Goal: Book appointment/travel/reservation

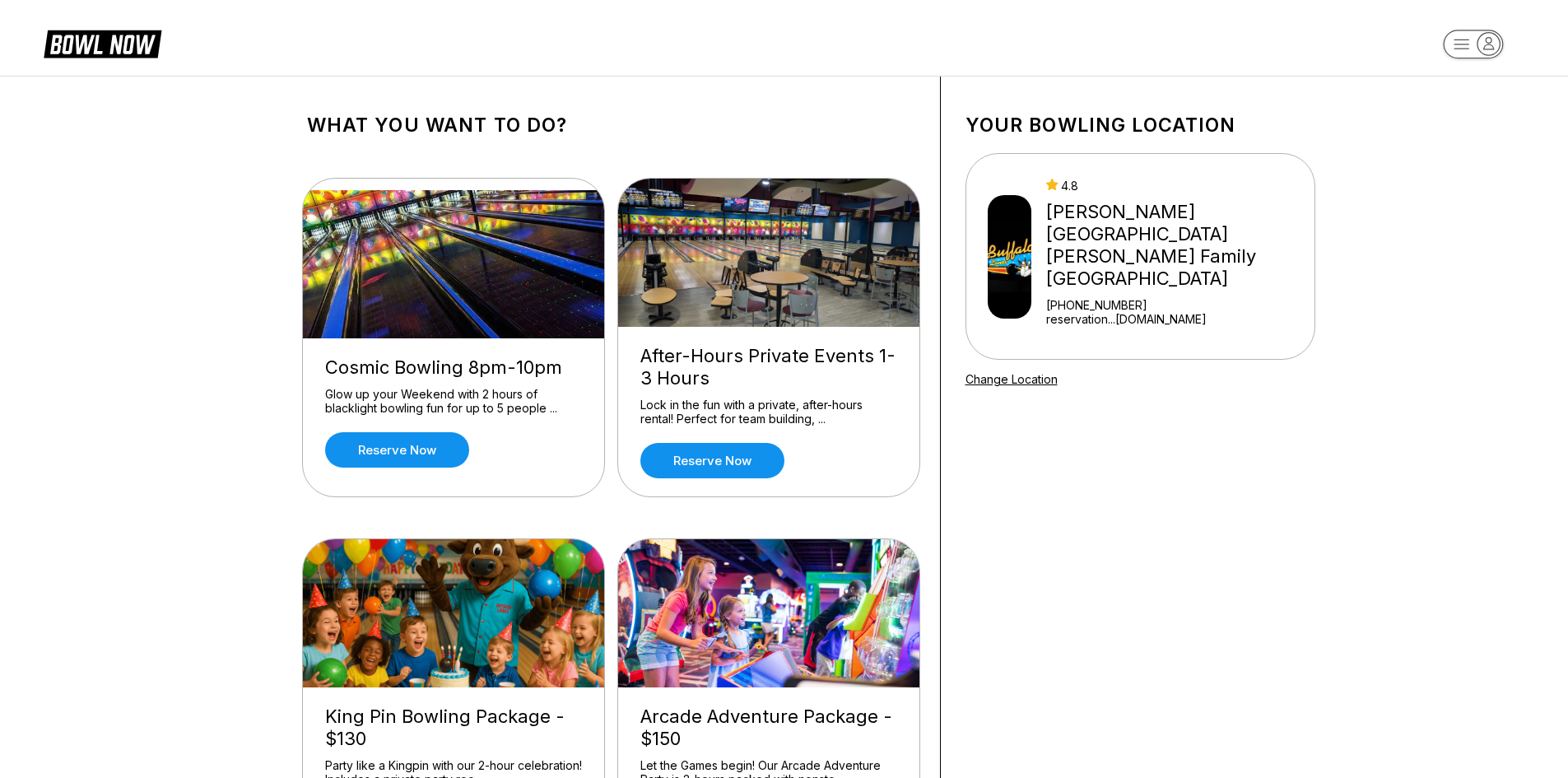
click at [1020, 244] on img at bounding box center [1010, 257] width 45 height 123
click at [1479, 41] on icon "button" at bounding box center [1489, 44] width 22 height 22
click at [1472, 103] on div "Log In / Sign Up" at bounding box center [1474, 93] width 114 height 29
select select "**"
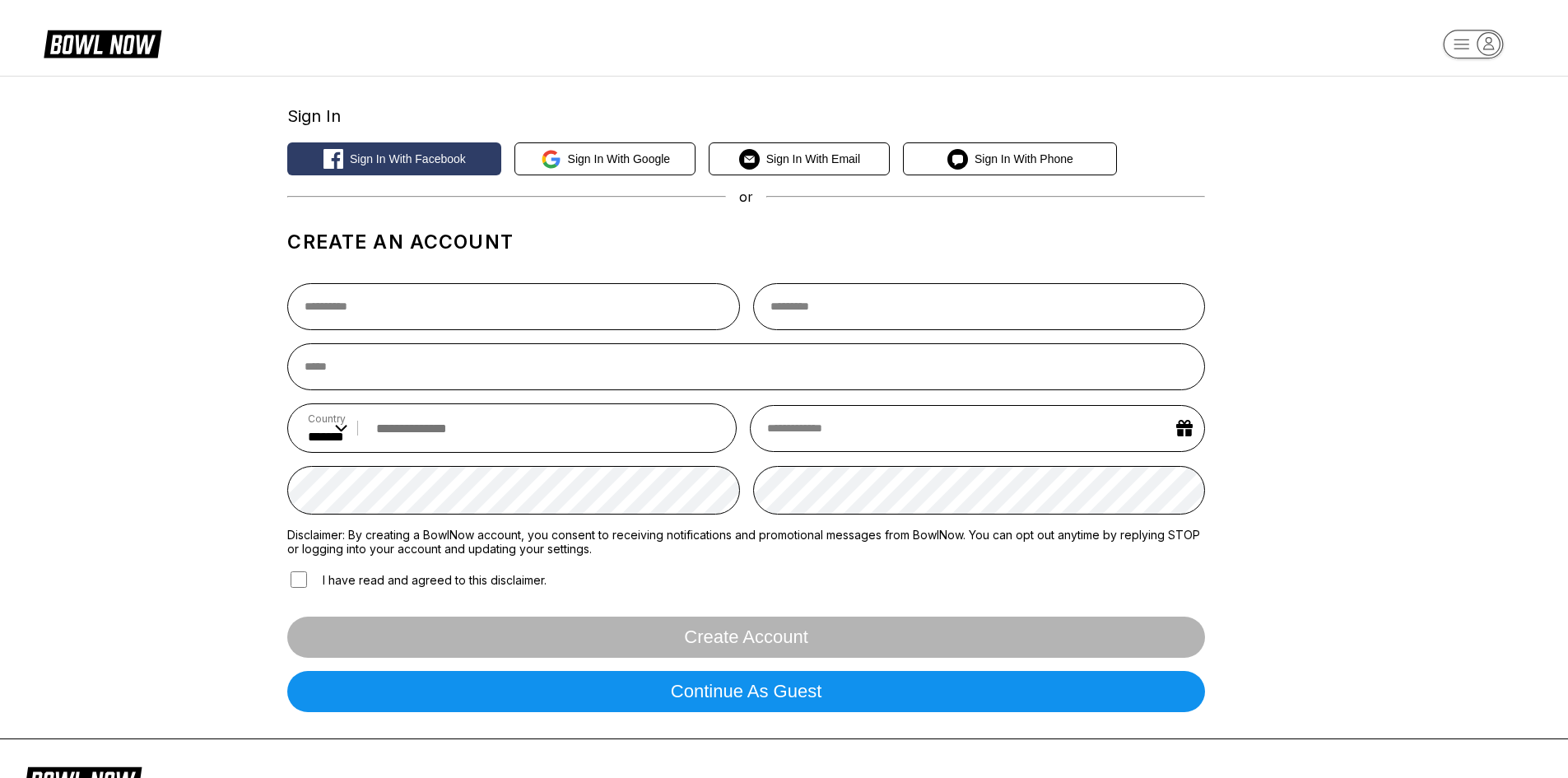
click at [1490, 44] on icon "button" at bounding box center [1489, 44] width 22 height 22
click at [1482, 117] on div "Center Sign In" at bounding box center [1474, 128] width 114 height 29
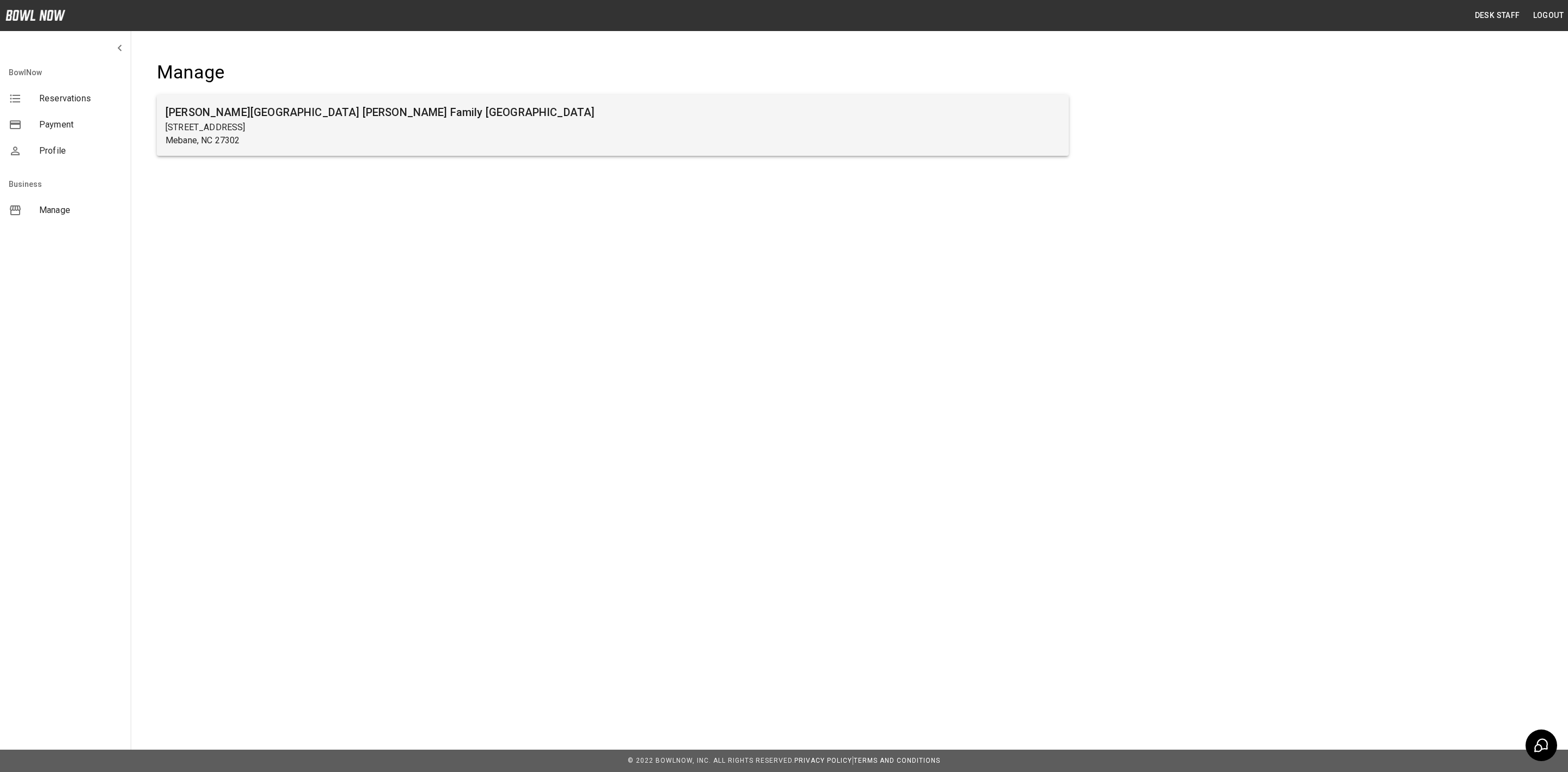
click at [400, 145] on p "Mebane, NC 27302" at bounding box center [613, 140] width 895 height 13
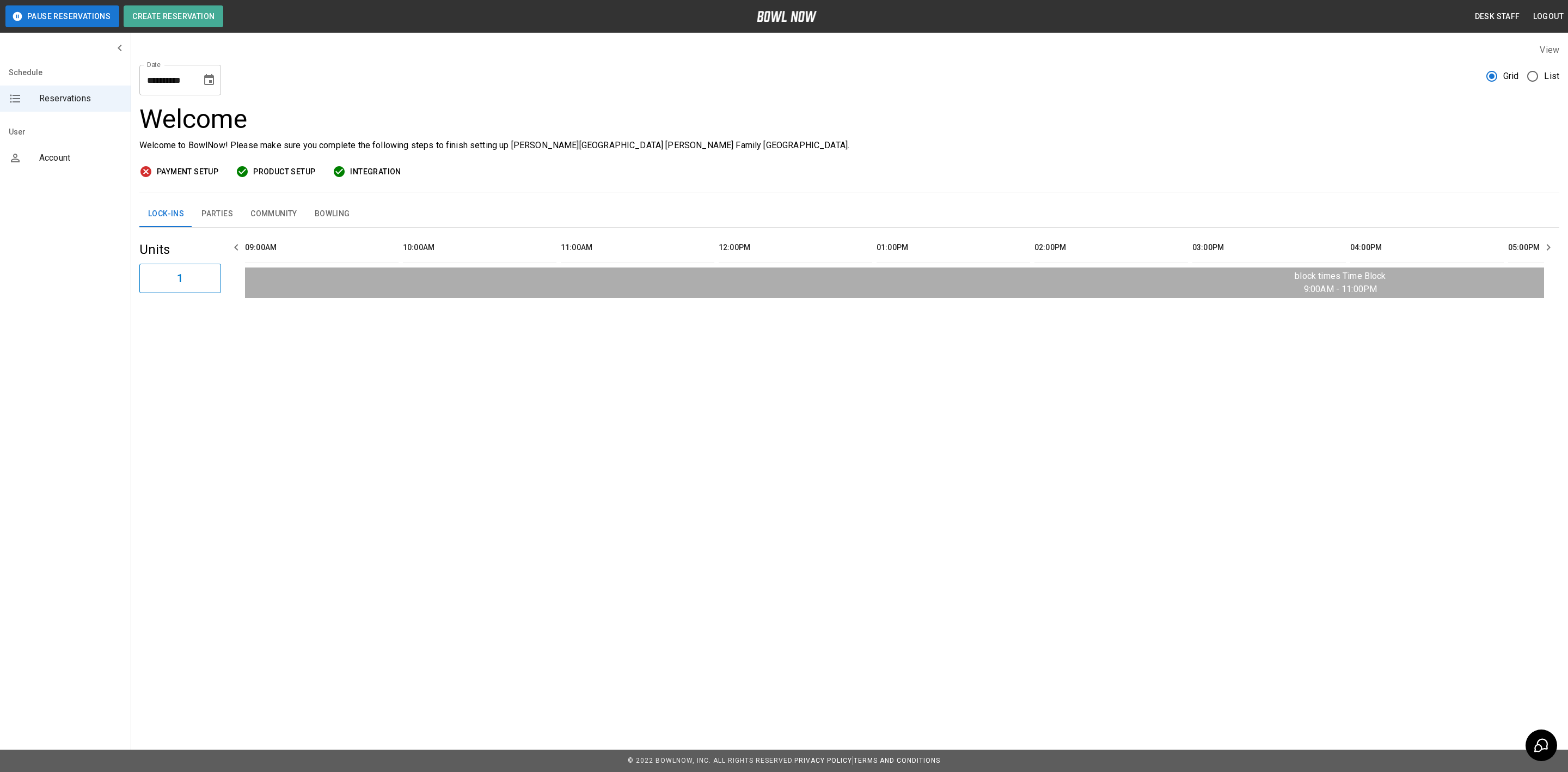
scroll to position [0, 1383]
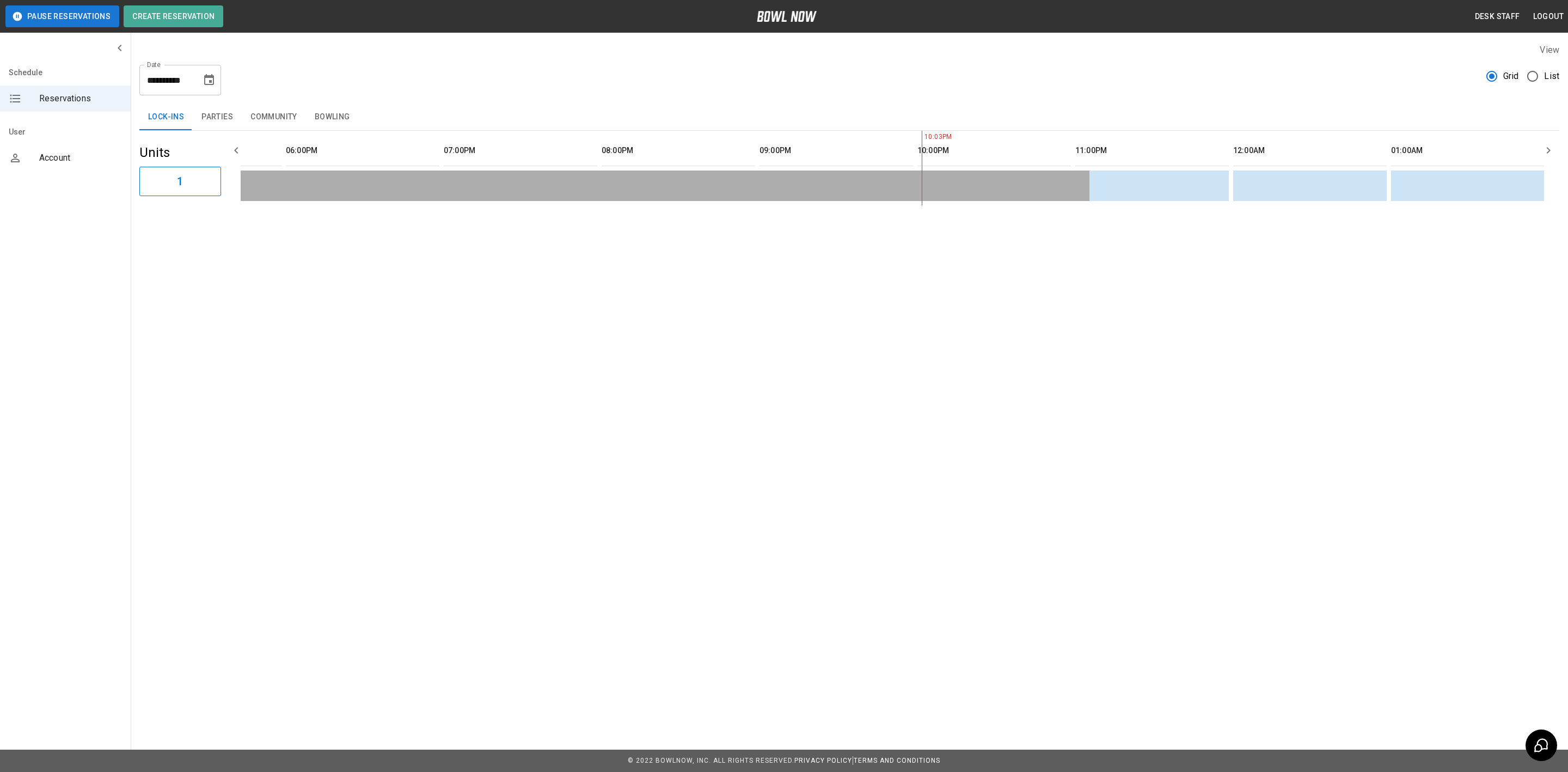
click at [214, 77] on icon "Choose date, selected date is Aug 15, 2025" at bounding box center [209, 80] width 10 height 11
click at [211, 224] on button "22" at bounding box center [210, 220] width 20 height 20
type input "**********"
click at [214, 74] on icon "Choose date, selected date is Aug 22, 2025" at bounding box center [209, 80] width 13 height 13
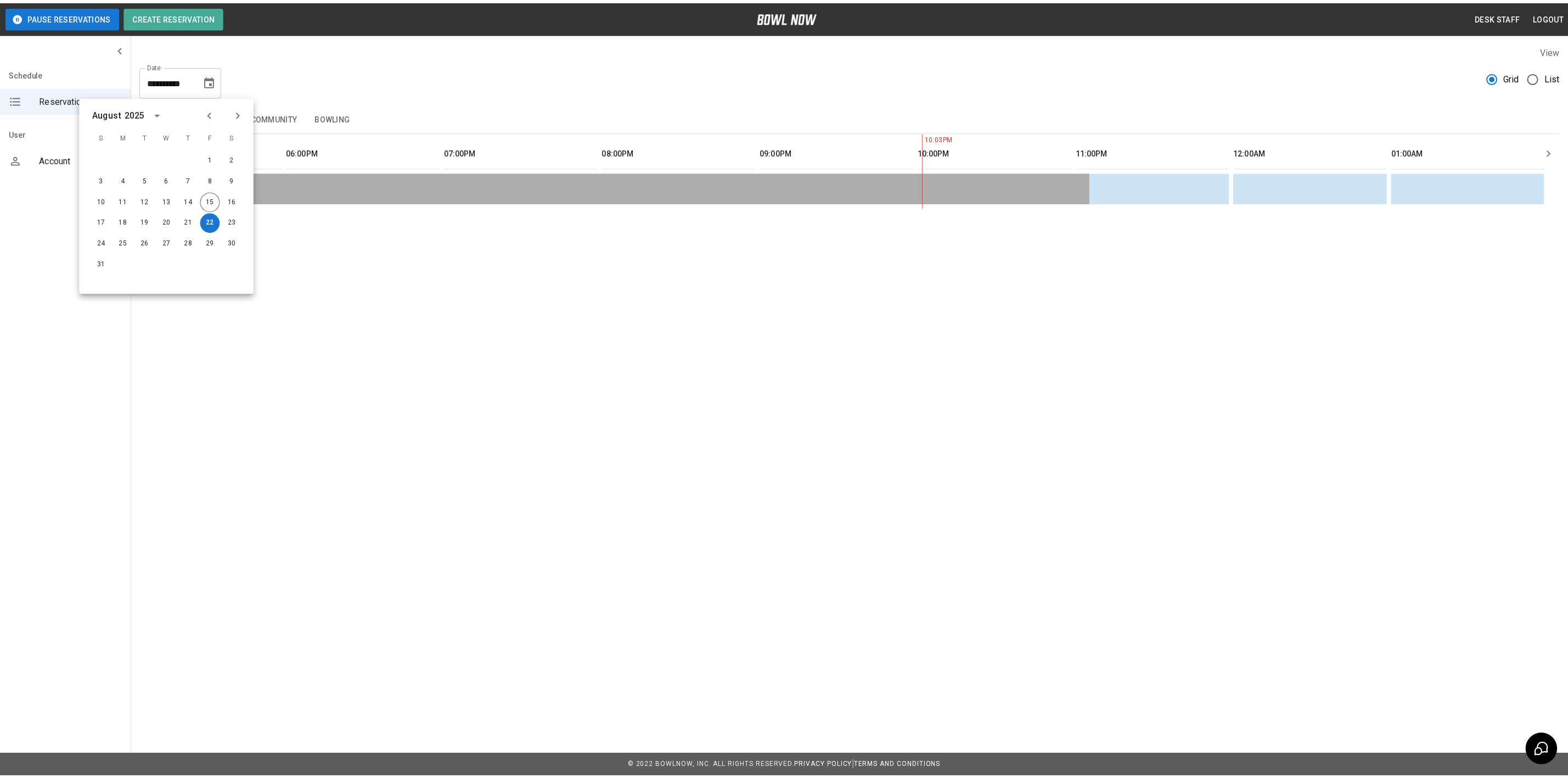
scroll to position [0, 245]
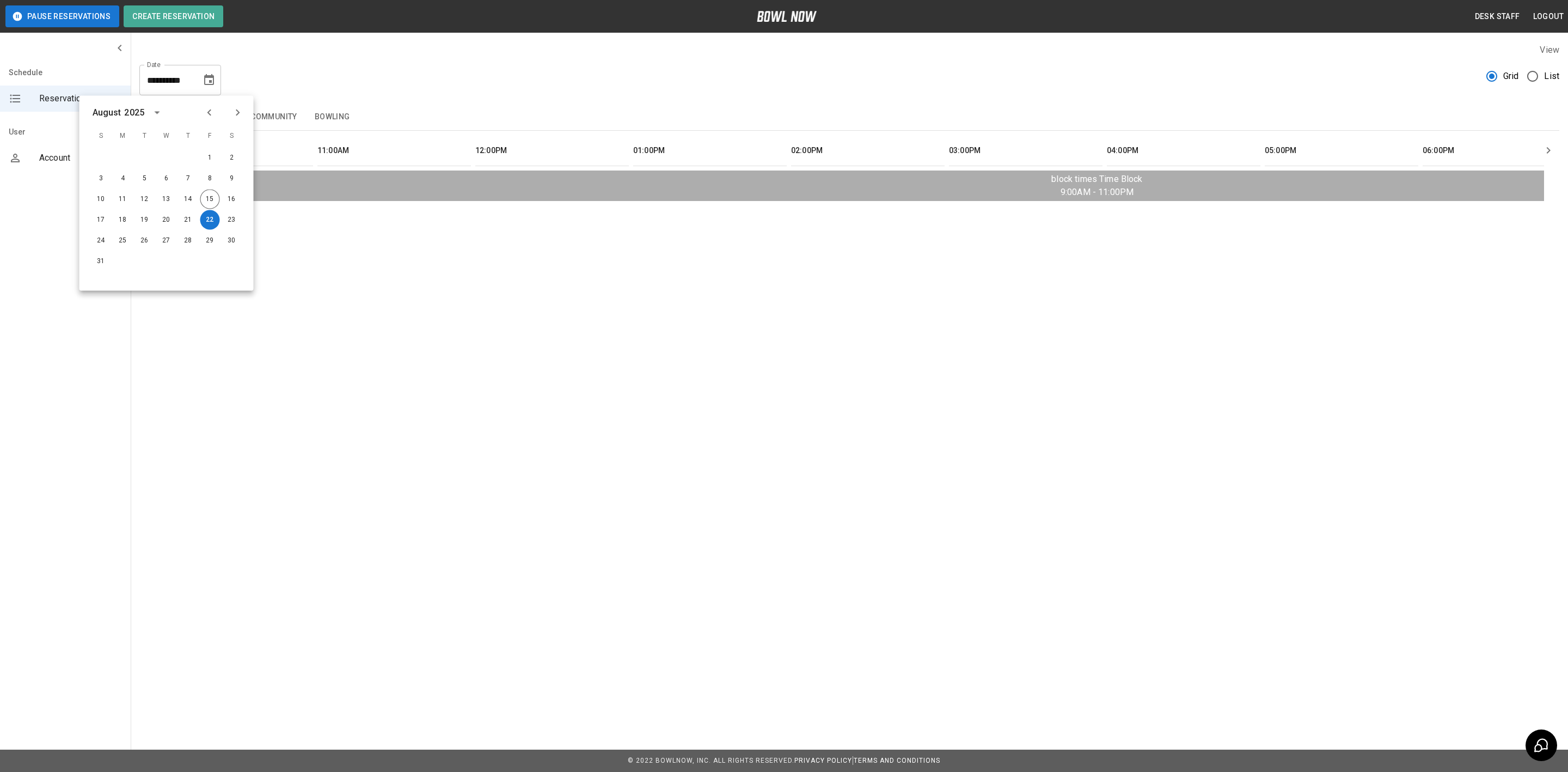
click at [209, 83] on icon "Choose date, selected date is Aug 22, 2025" at bounding box center [209, 80] width 13 height 13
drag, startPoint x: 348, startPoint y: 83, endPoint x: 288, endPoint y: 121, distance: 71.0
click at [348, 83] on div "**********" at bounding box center [849, 75] width 1420 height 39
click at [328, 113] on button "Bowling" at bounding box center [332, 117] width 53 height 26
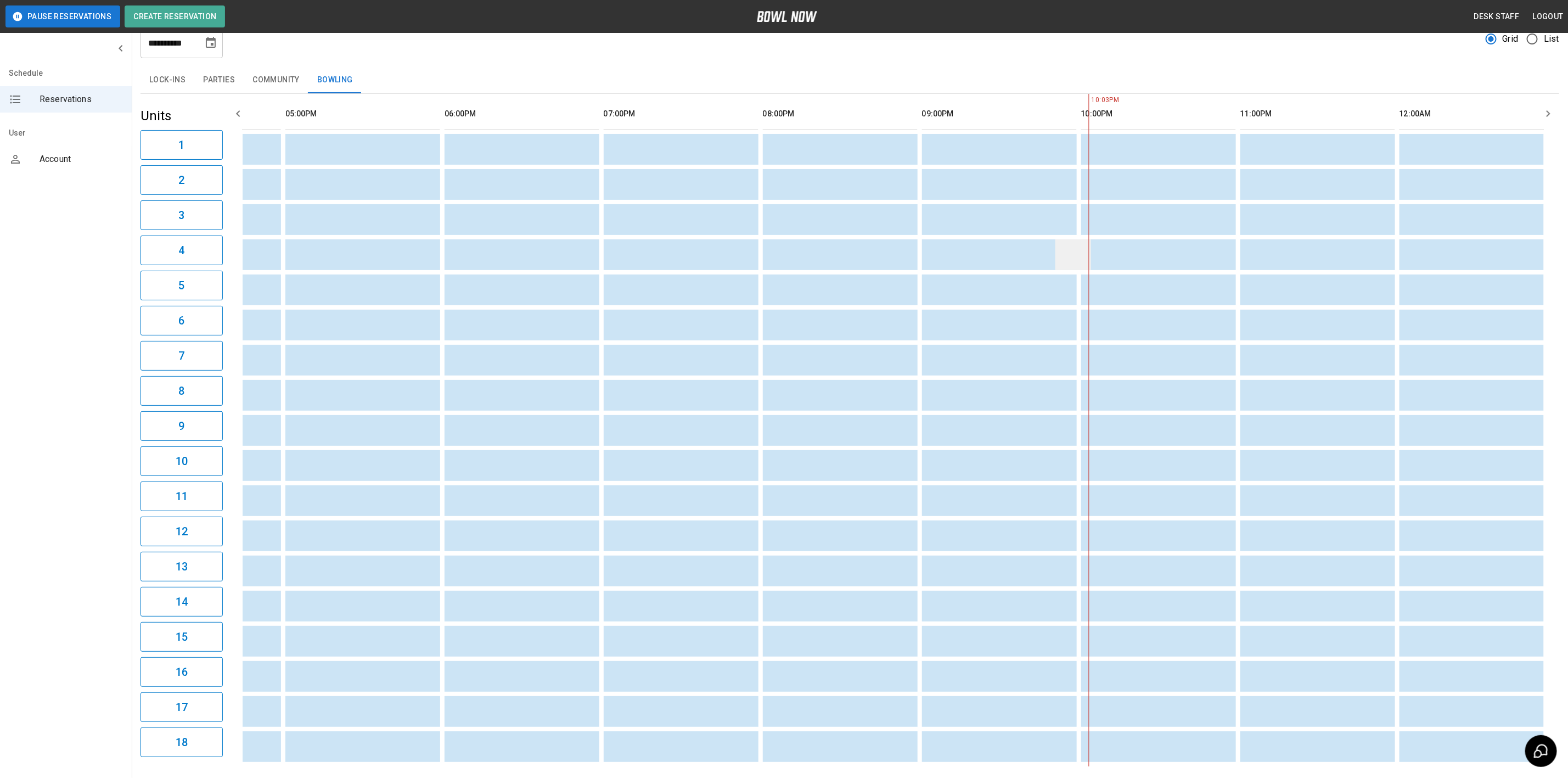
scroll to position [12, 0]
